Goal: Task Accomplishment & Management: Manage account settings

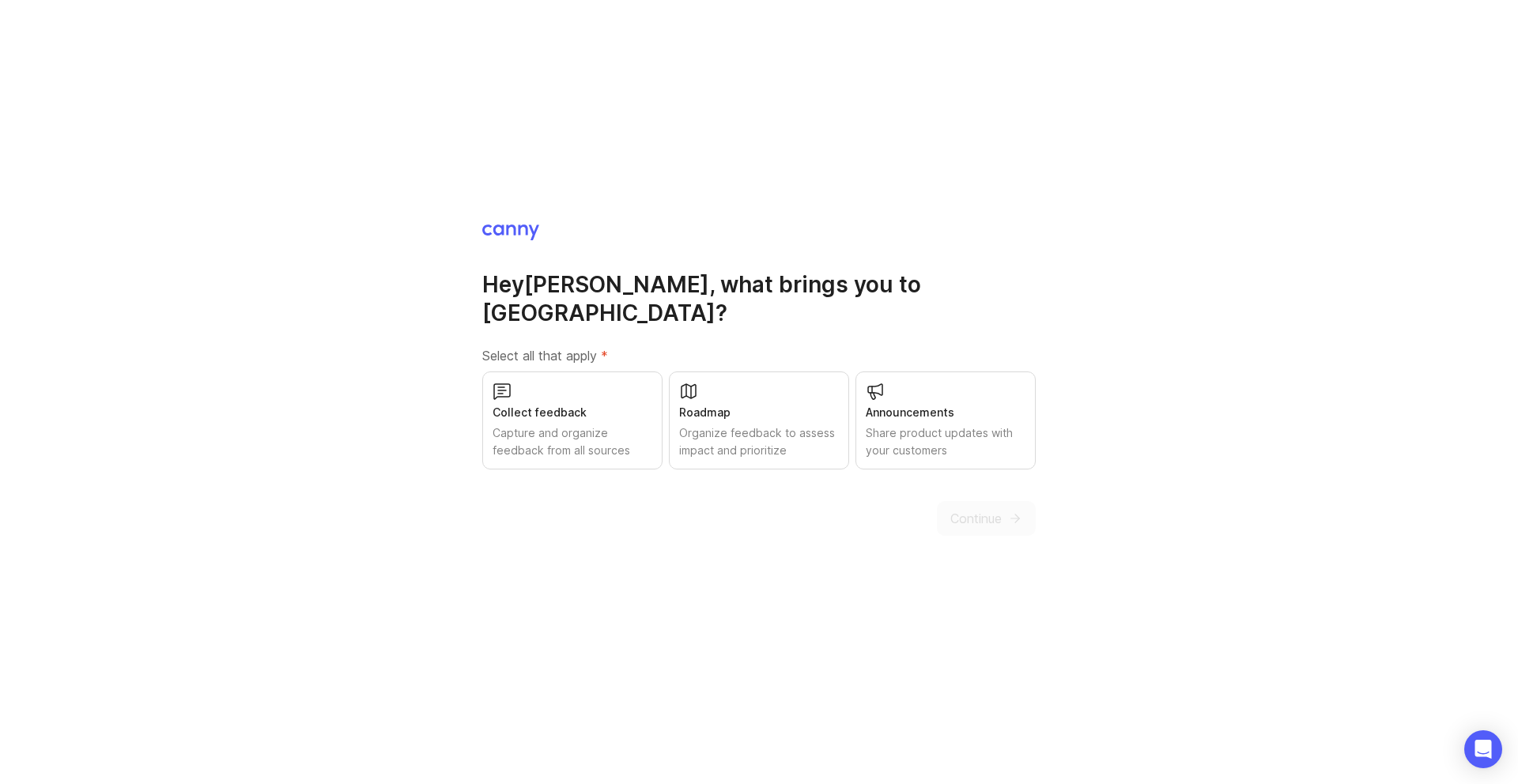
click at [755, 426] on div "Organize feedback to assess impact and prioritize" at bounding box center [759, 442] width 160 height 35
click at [976, 509] on span "Continue" at bounding box center [976, 518] width 51 height 19
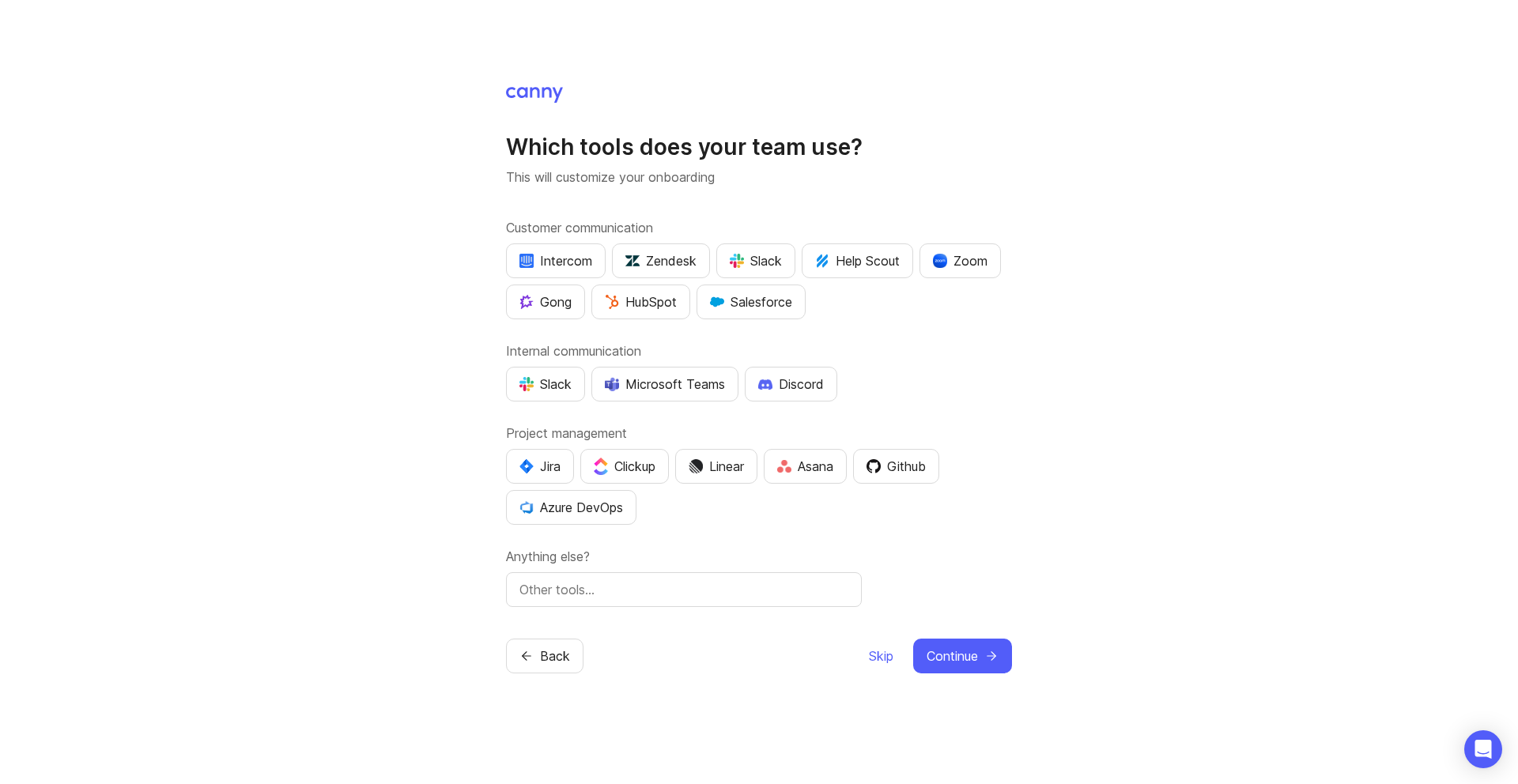
click at [553, 457] on div "Jira" at bounding box center [540, 466] width 41 height 19
click at [646, 304] on div "HubSpot" at bounding box center [640, 302] width 72 height 19
click at [959, 647] on span "Continue" at bounding box center [952, 656] width 51 height 19
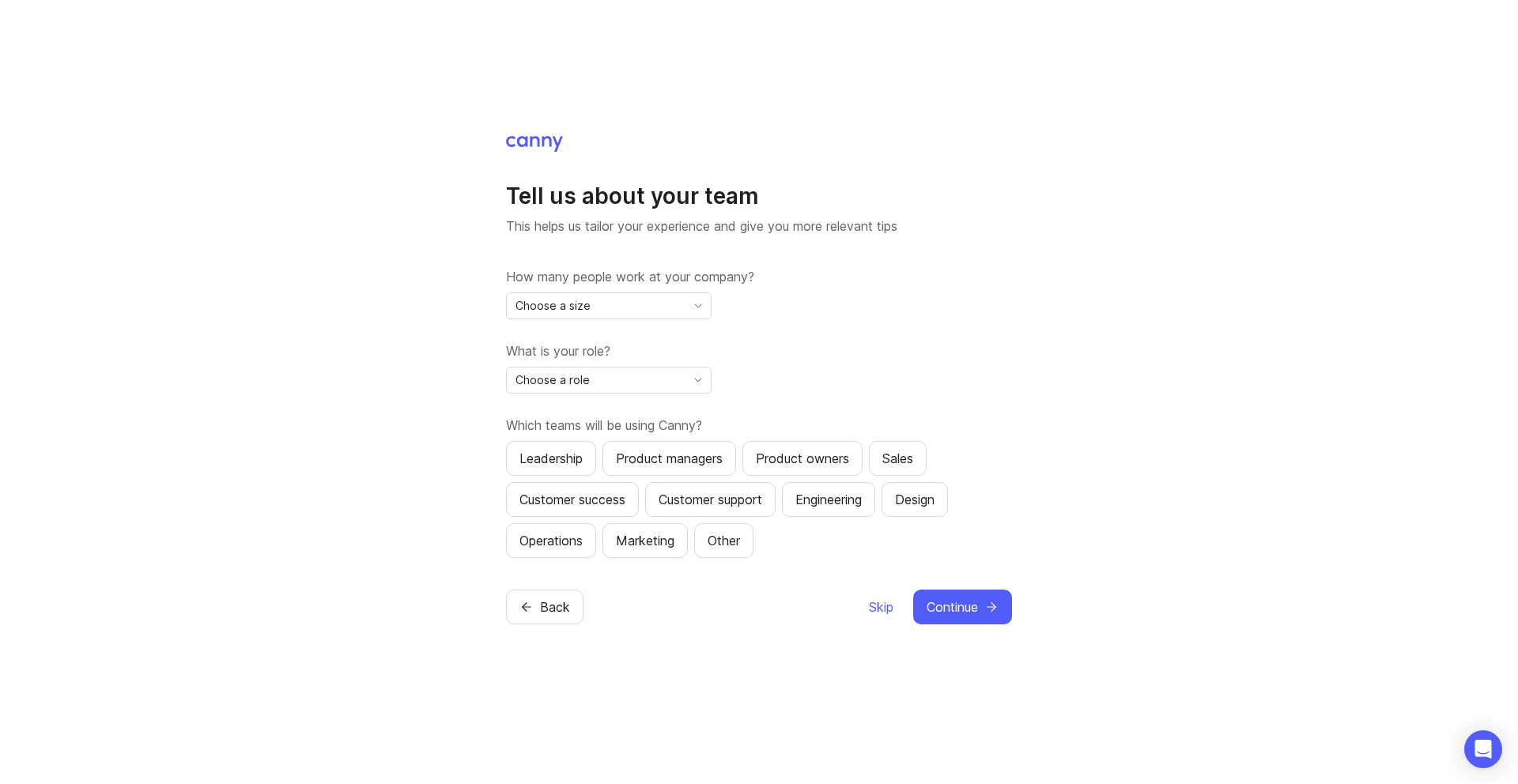
click at [658, 312] on div "Choose a size" at bounding box center [596, 306] width 179 height 26
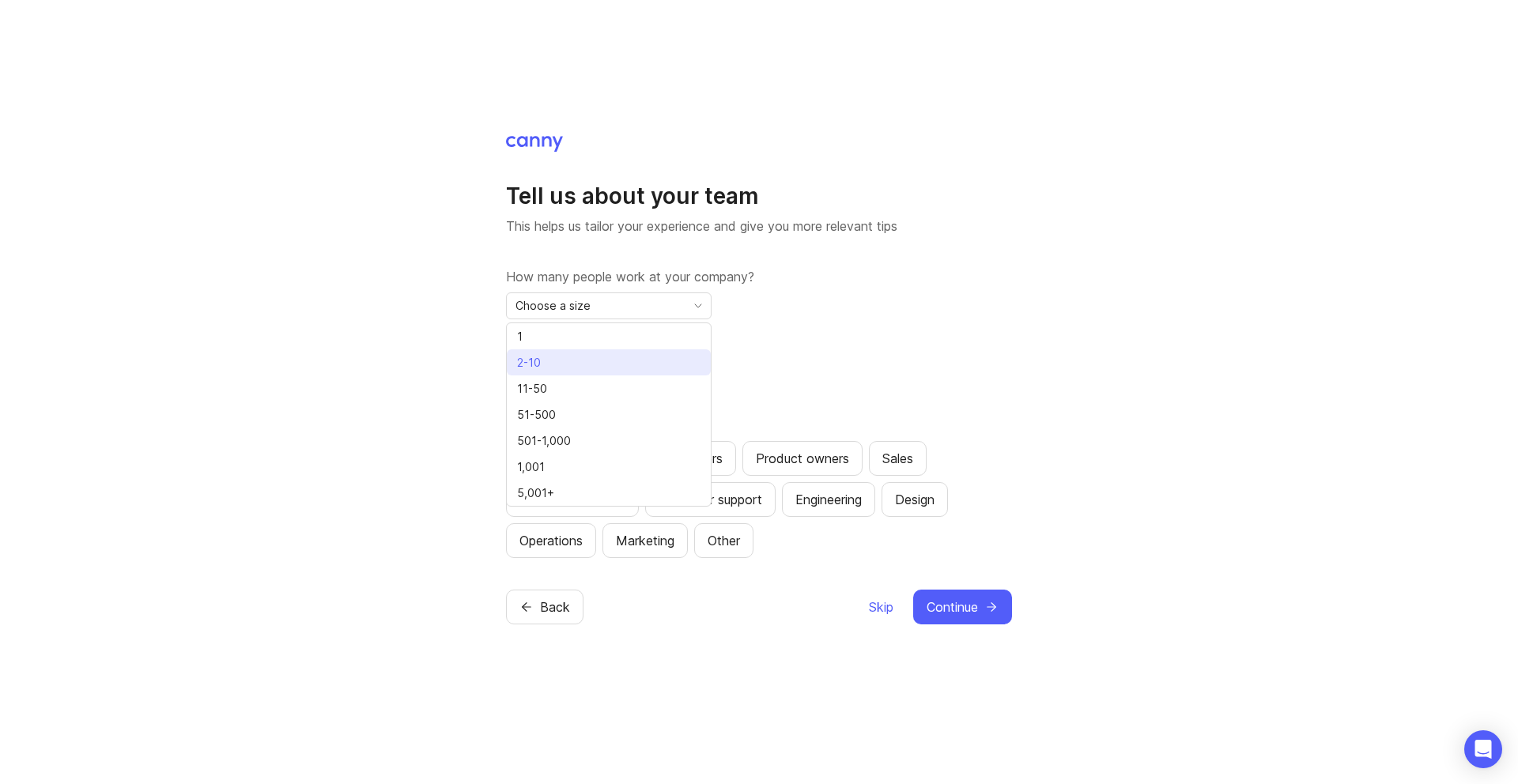
click at [575, 367] on li "2-10" at bounding box center [609, 362] width 204 height 26
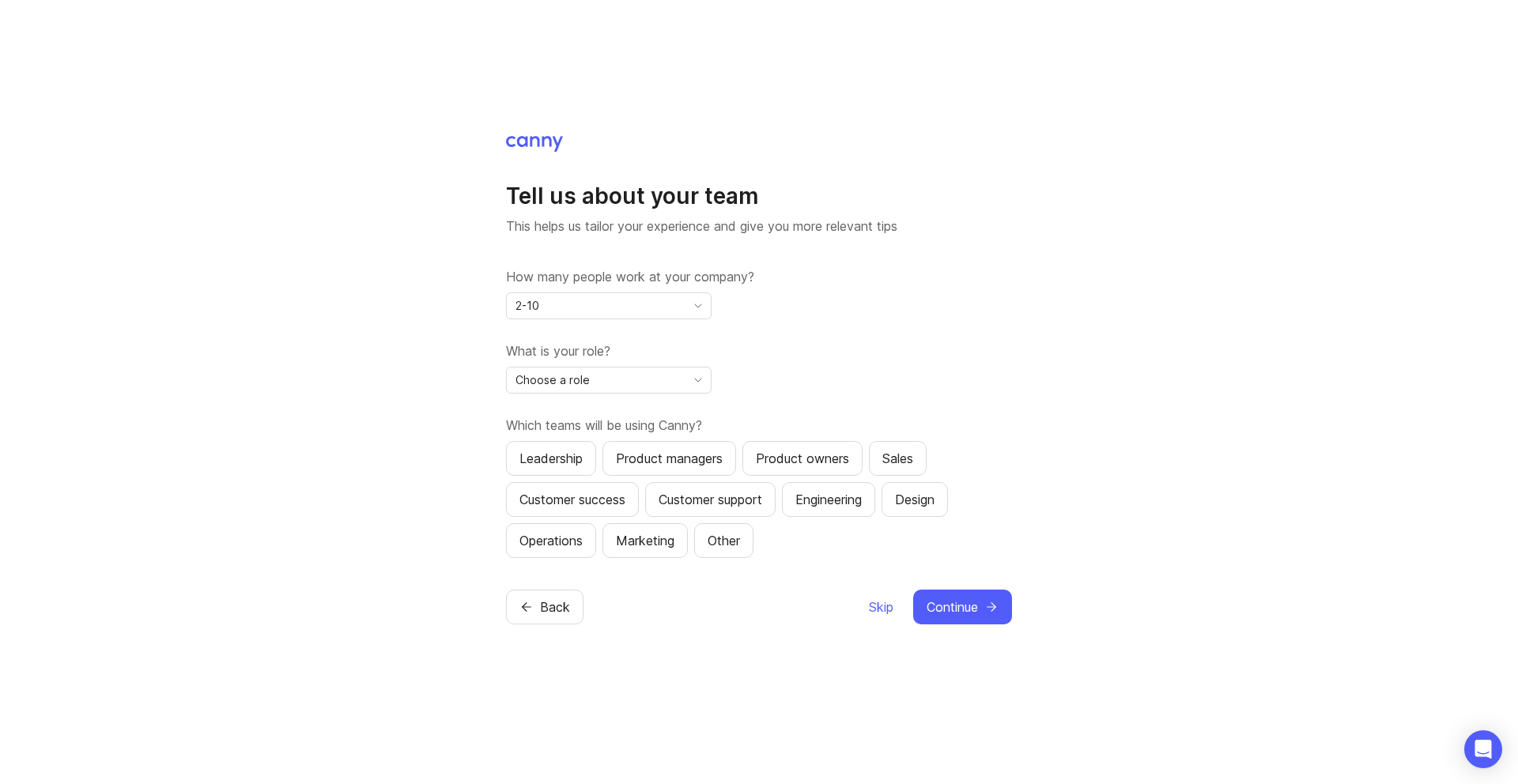
click at [644, 383] on div "Choose a role" at bounding box center [596, 380] width 179 height 26
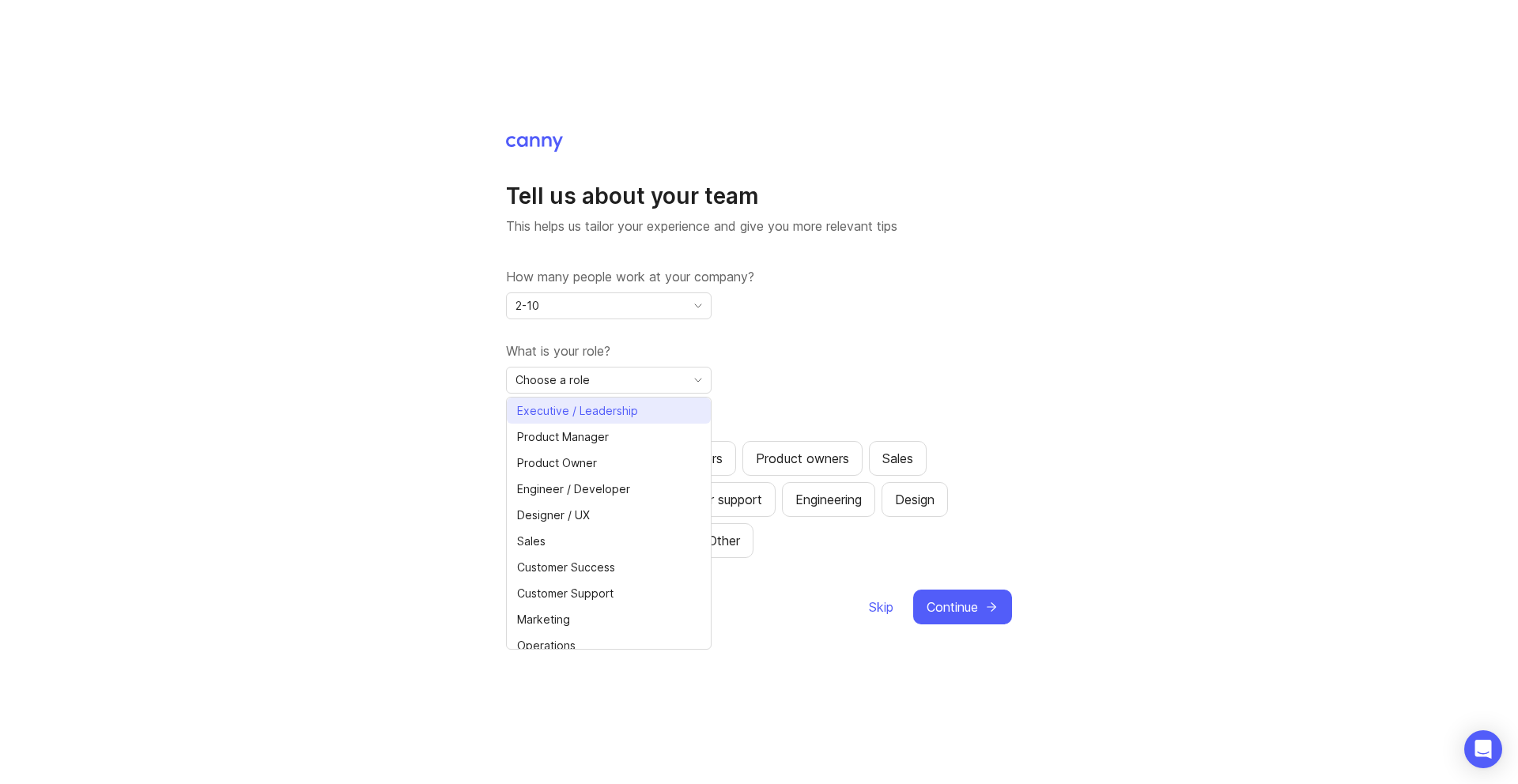
click at [609, 413] on span "Executive / Leadership" at bounding box center [577, 410] width 121 height 17
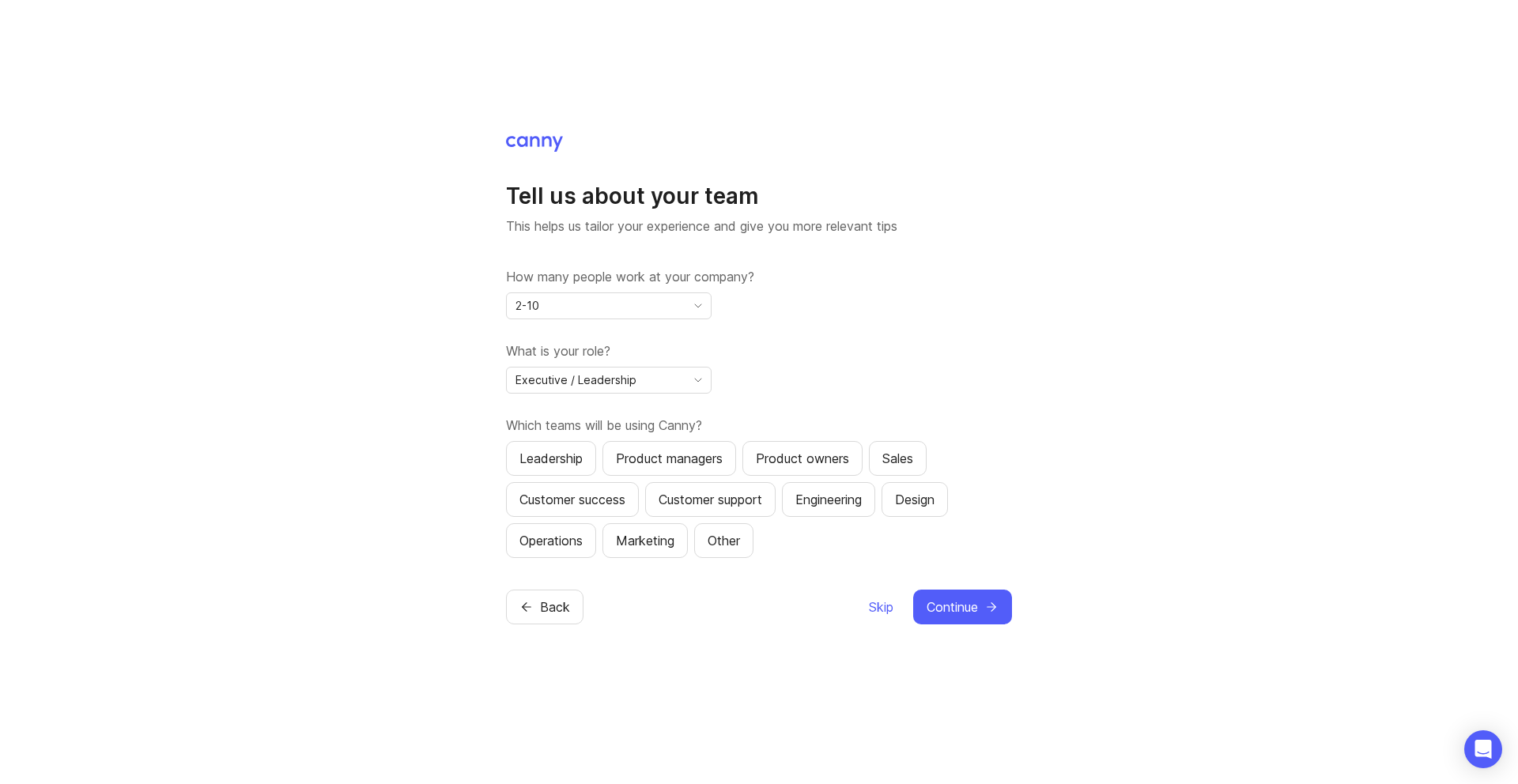
click at [571, 461] on div "Leadership" at bounding box center [551, 458] width 63 height 19
click at [975, 600] on span "Continue" at bounding box center [952, 606] width 51 height 19
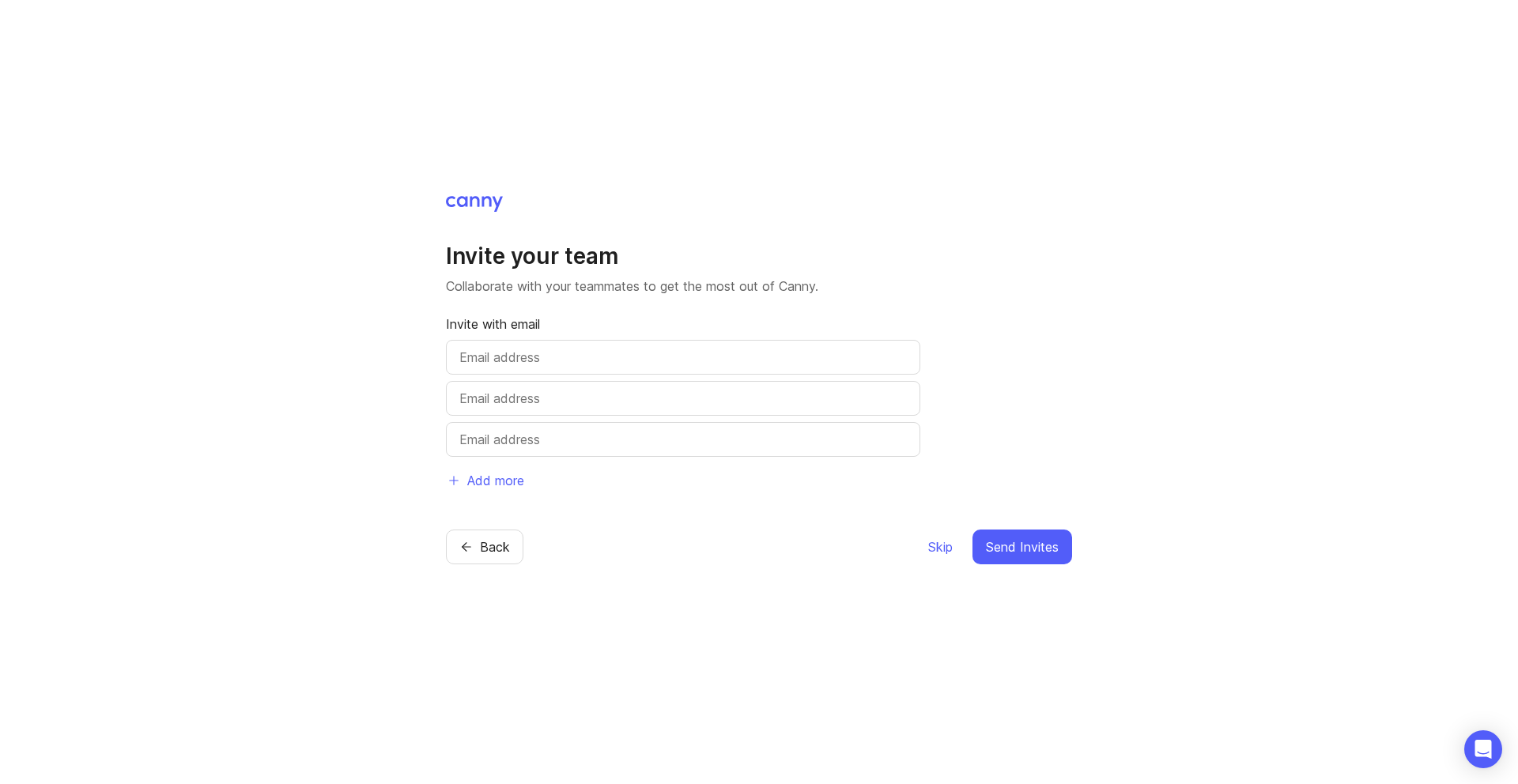
drag, startPoint x: 1021, startPoint y: 554, endPoint x: 954, endPoint y: 548, distance: 67.3
click at [954, 548] on div "Skip Send Invites" at bounding box center [999, 547] width 145 height 35
click at [936, 545] on span "Skip" at bounding box center [941, 547] width 25 height 19
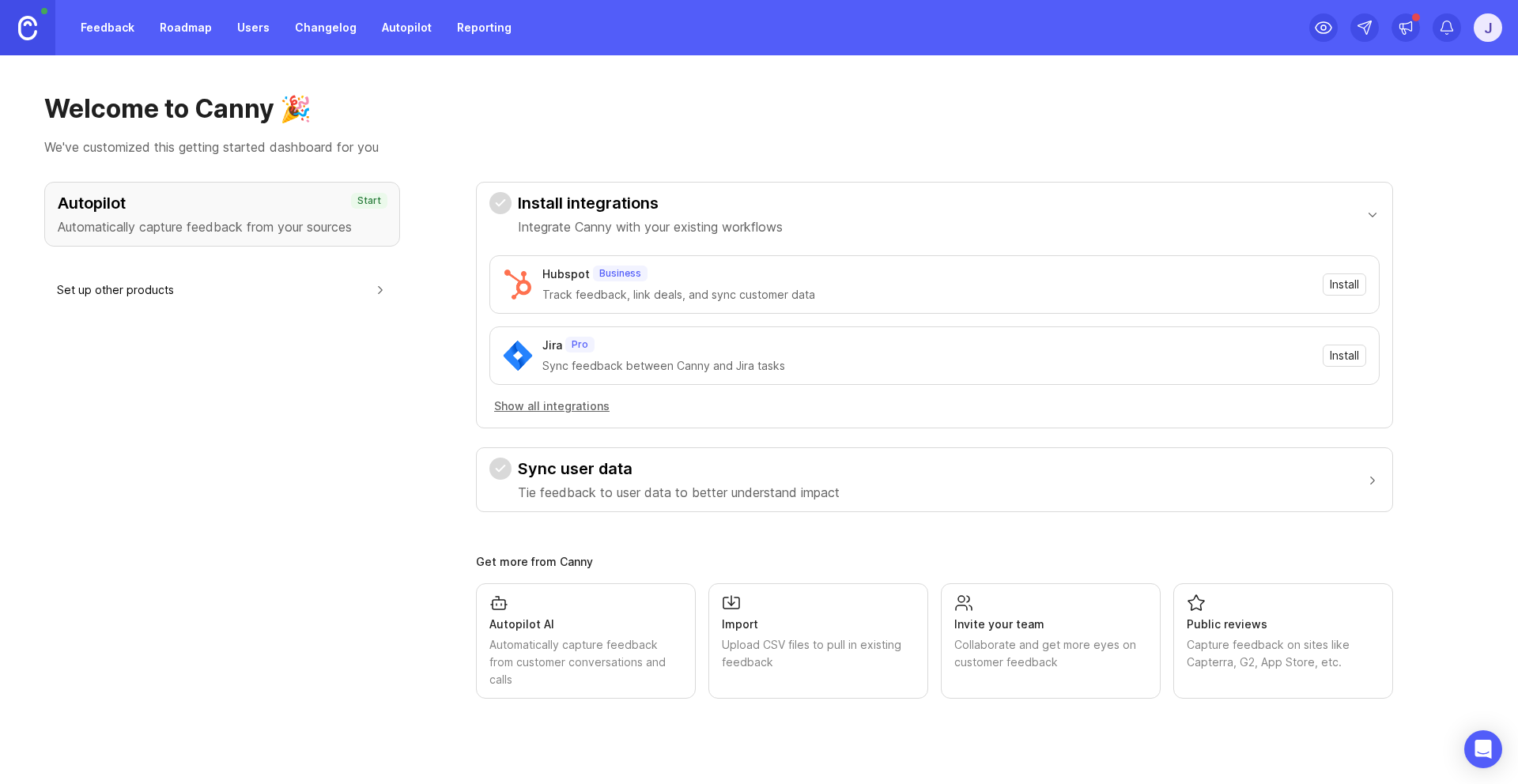
click at [1352, 288] on span "Install" at bounding box center [1343, 284] width 29 height 16
click at [1337, 351] on span "Install" at bounding box center [1343, 355] width 29 height 16
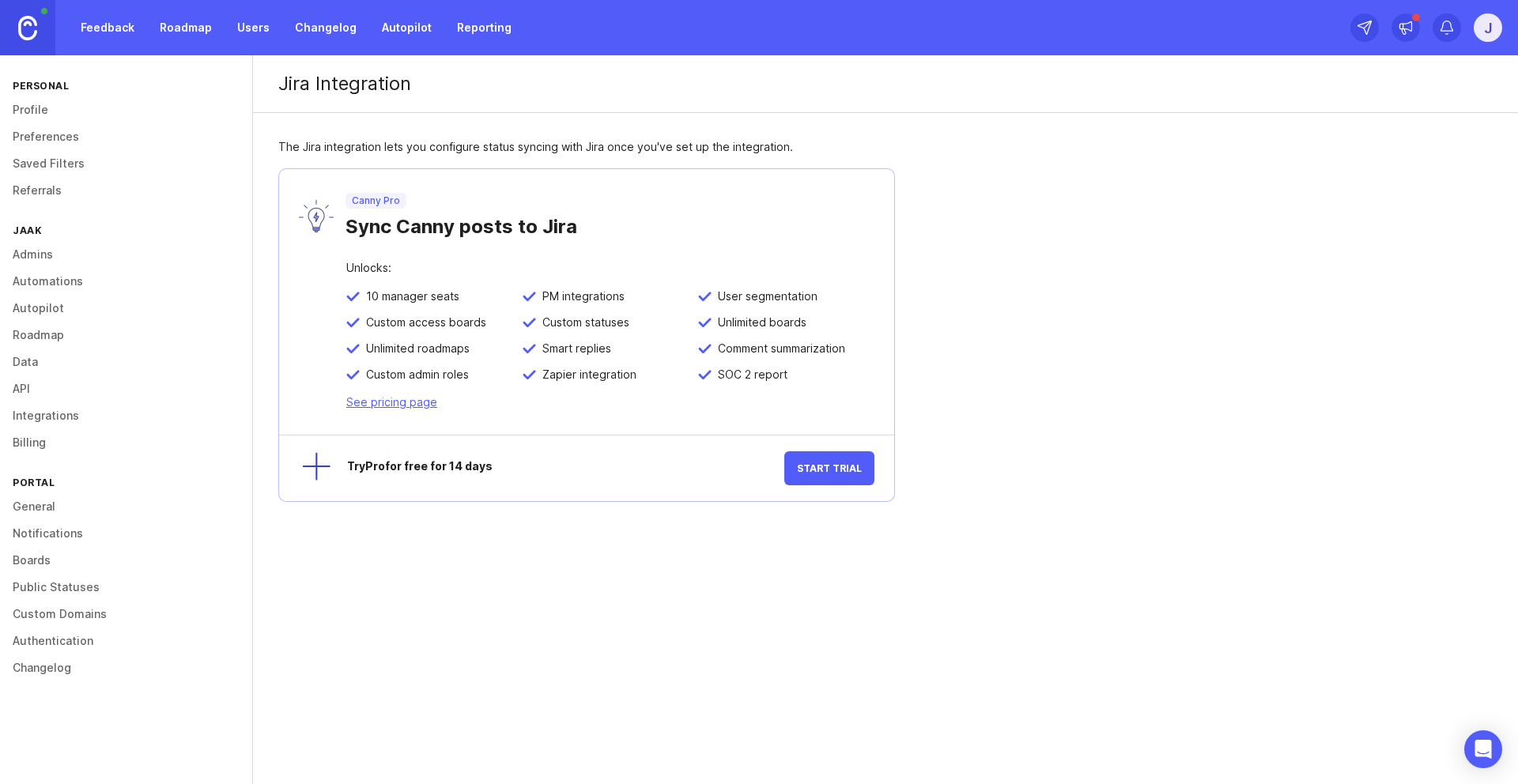
drag, startPoint x: 837, startPoint y: 470, endPoint x: 430, endPoint y: 404, distance: 412.3
click at [376, 394] on div "Canny Pro Sync Canny posts to Jira Unlocks: 10 manager seats PM integrations Us…" at bounding box center [586, 335] width 616 height 333
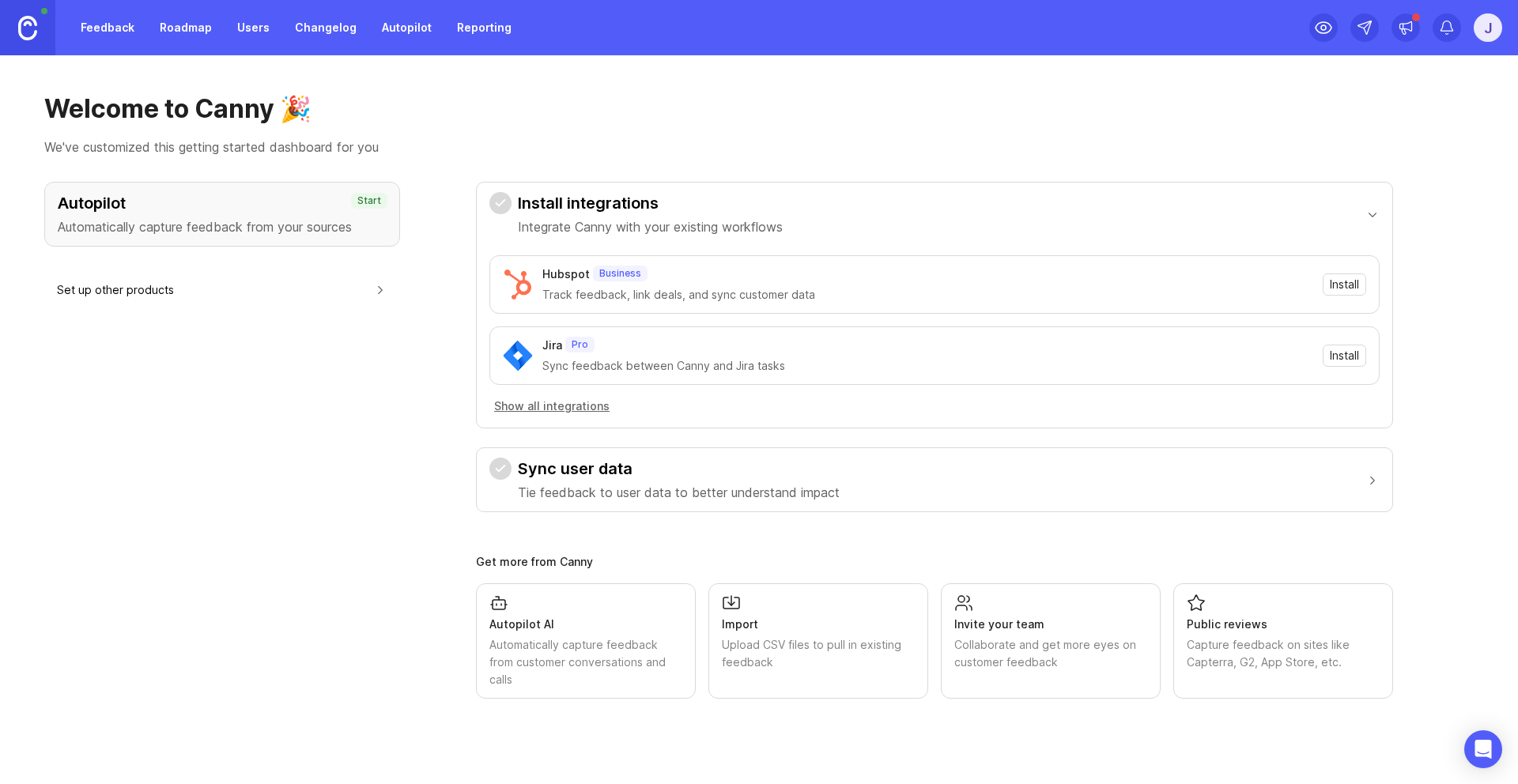
click at [377, 200] on p "Start" at bounding box center [369, 200] width 24 height 12
click at [1338, 281] on span "Install" at bounding box center [1343, 284] width 29 height 16
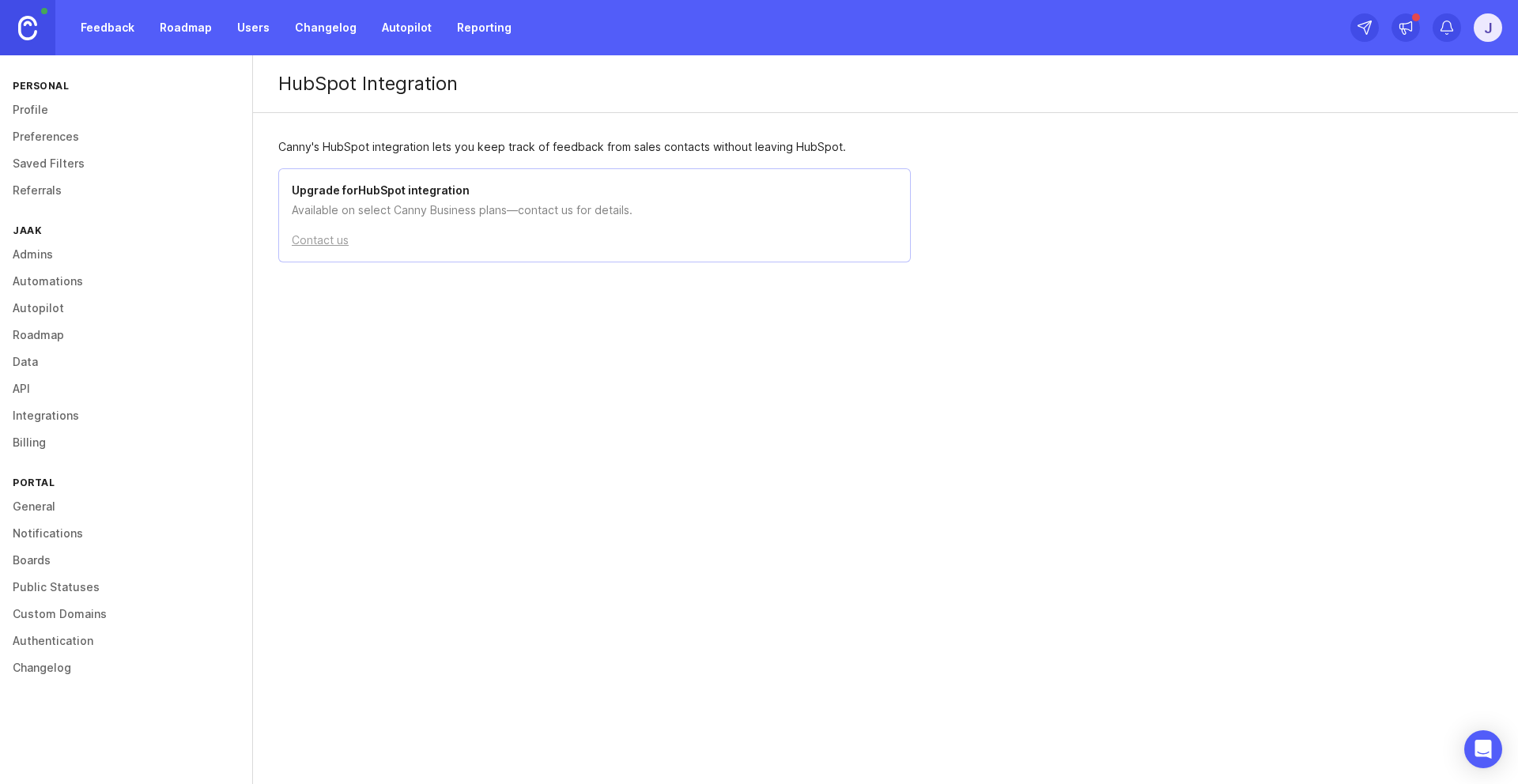
click at [348, 194] on h2 "Upgrade for HubSpot integration" at bounding box center [595, 190] width 606 height 17
drag, startPoint x: 305, startPoint y: 214, endPoint x: 467, endPoint y: 210, distance: 162.0
click at [467, 210] on p "Available on select Canny Business plans—contact us for details." at bounding box center [595, 210] width 606 height 17
